Goal: Task Accomplishment & Management: Use online tool/utility

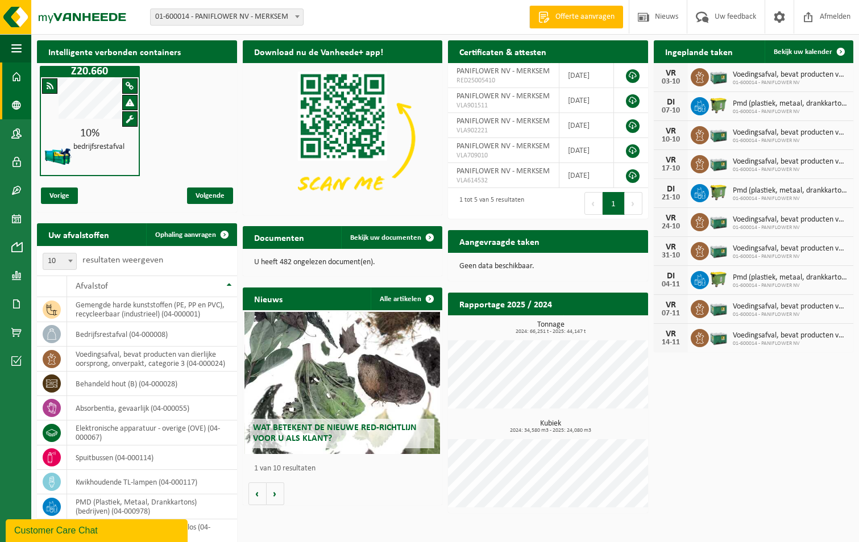
click at [21, 108] on span at bounding box center [16, 105] width 10 height 28
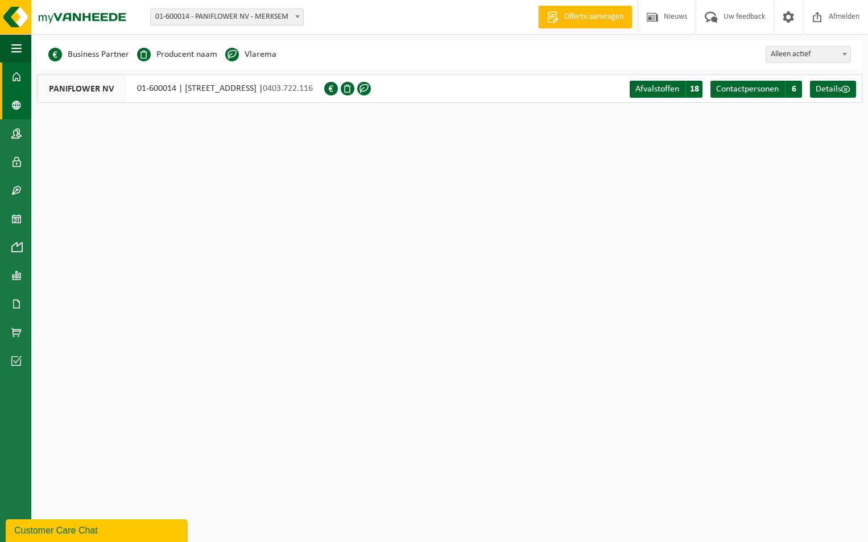
click at [19, 76] on span at bounding box center [16, 77] width 10 height 28
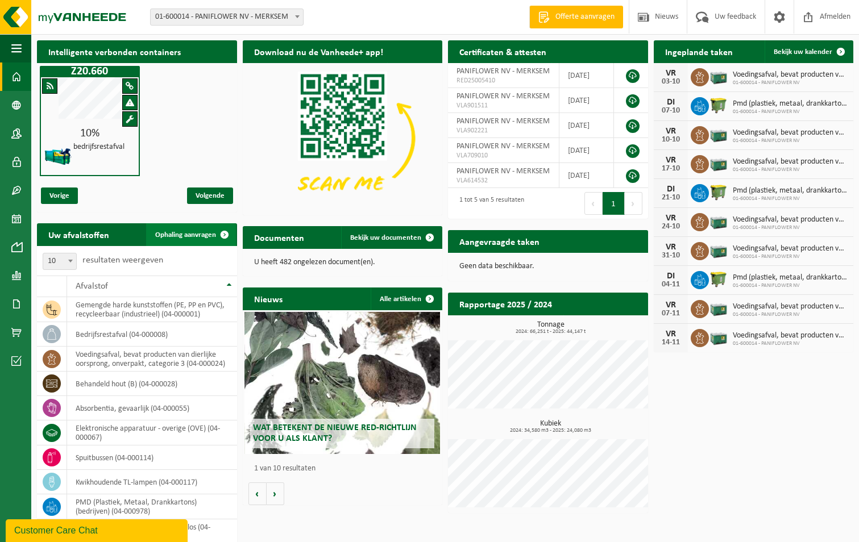
click at [191, 237] on span "Ophaling aanvragen" at bounding box center [185, 234] width 61 height 7
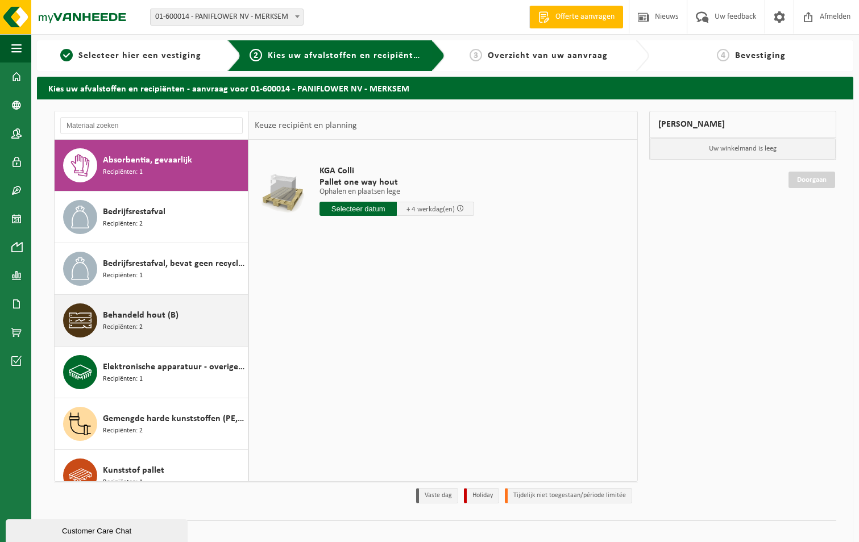
click at [136, 318] on span "Behandeld hout (B)" at bounding box center [141, 316] width 76 height 14
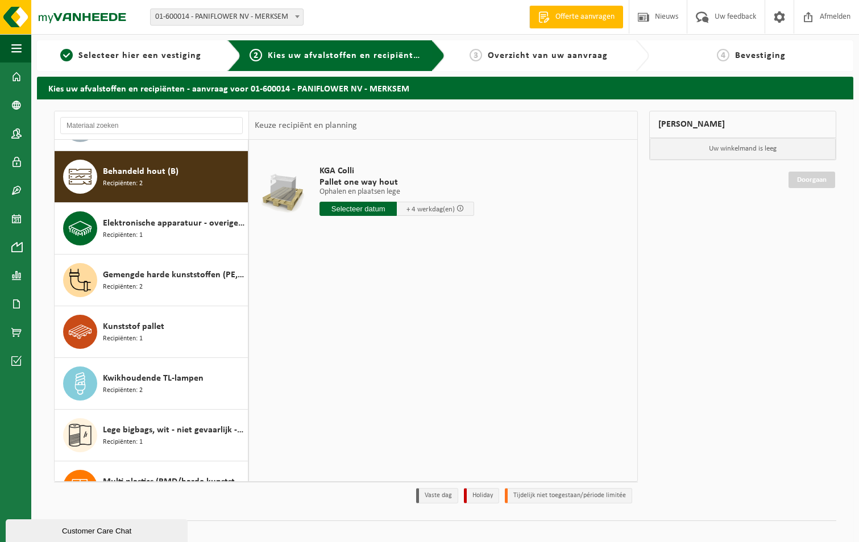
scroll to position [155, 0]
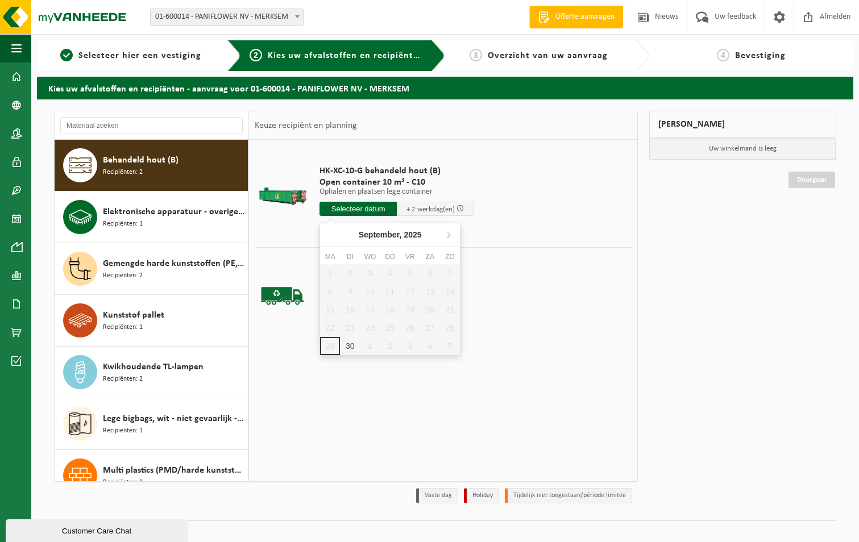
click at [364, 207] on input "text" at bounding box center [358, 209] width 77 height 14
click at [350, 347] on div "30" at bounding box center [350, 346] width 20 height 18
type input "Van 2025-09-30"
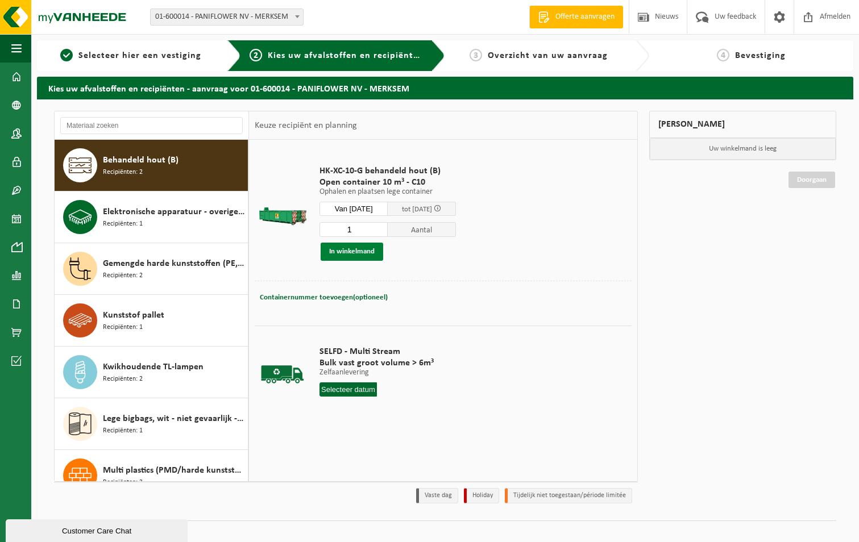
click at [351, 252] on button "In winkelmand" at bounding box center [352, 252] width 63 height 18
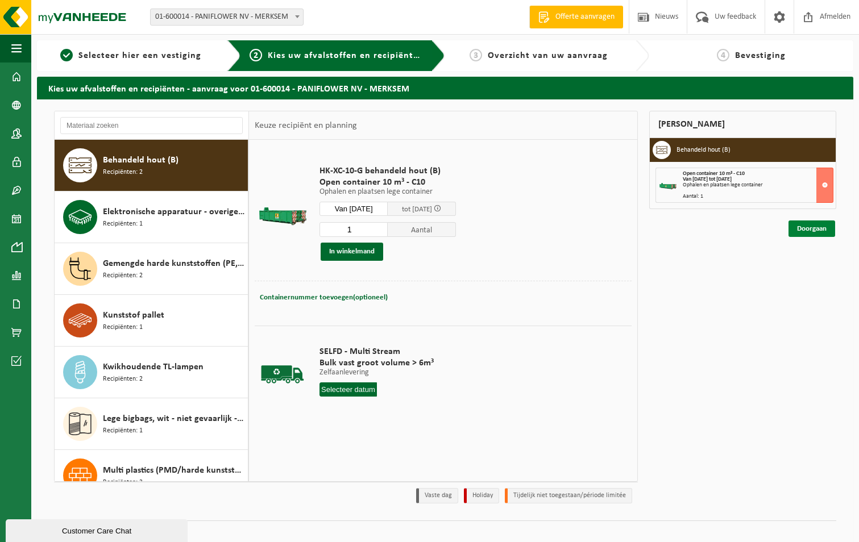
click at [814, 231] on link "Doorgaan" at bounding box center [812, 229] width 47 height 16
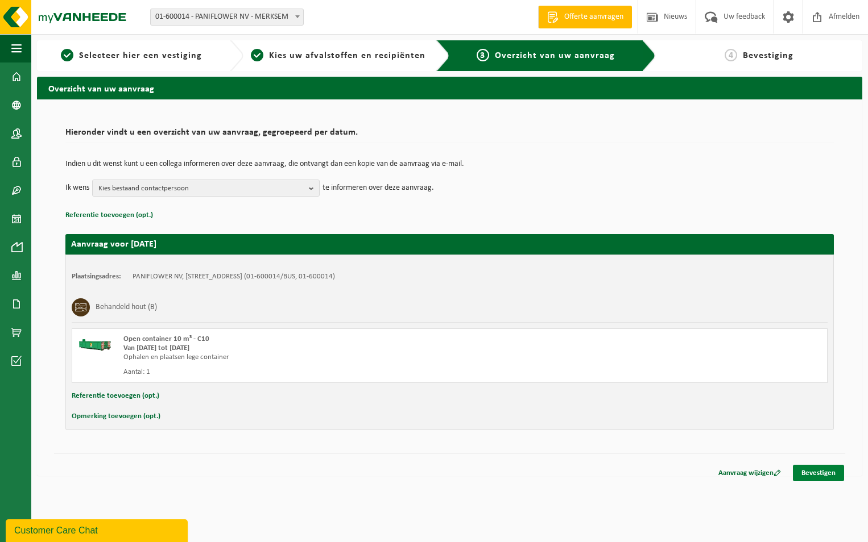
click at [823, 471] on link "Bevestigen" at bounding box center [818, 473] width 51 height 16
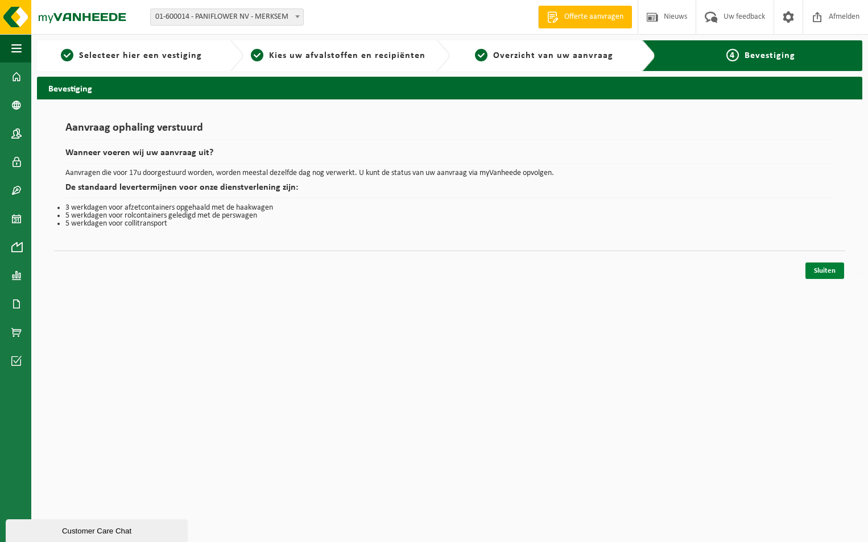
click at [824, 272] on link "Sluiten" at bounding box center [824, 271] width 39 height 16
